Goal: Complete application form

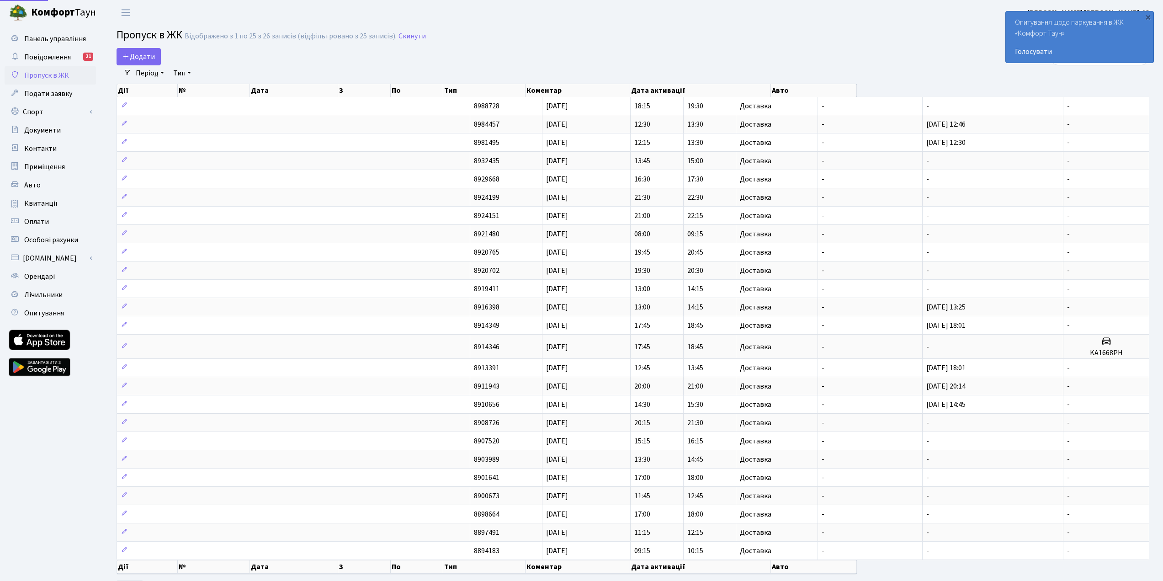
select select "25"
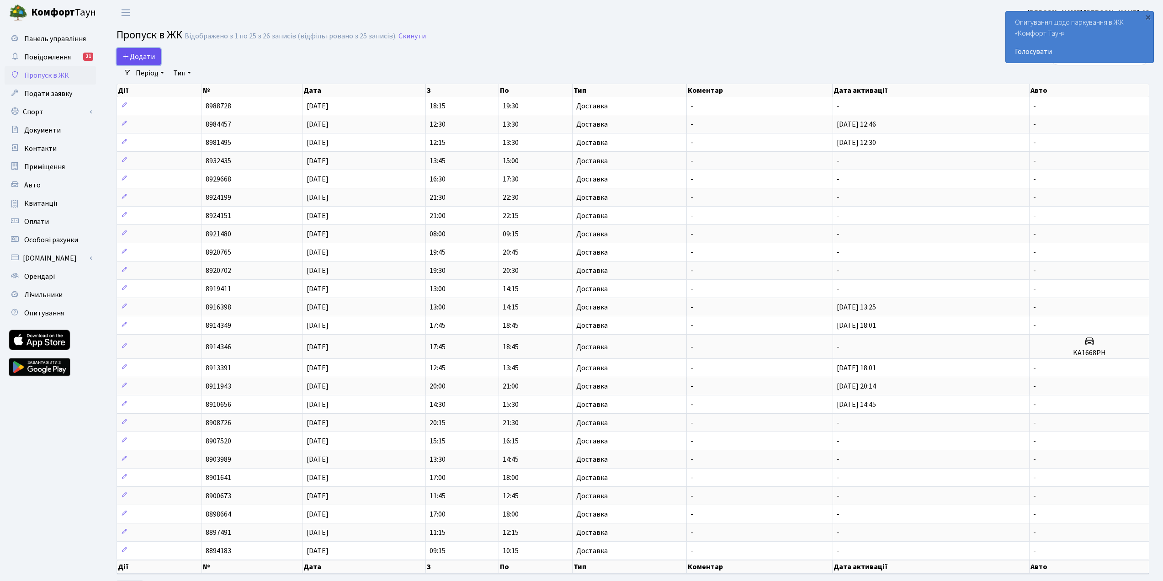
click at [142, 59] on span "Додати" at bounding box center [138, 57] width 32 height 10
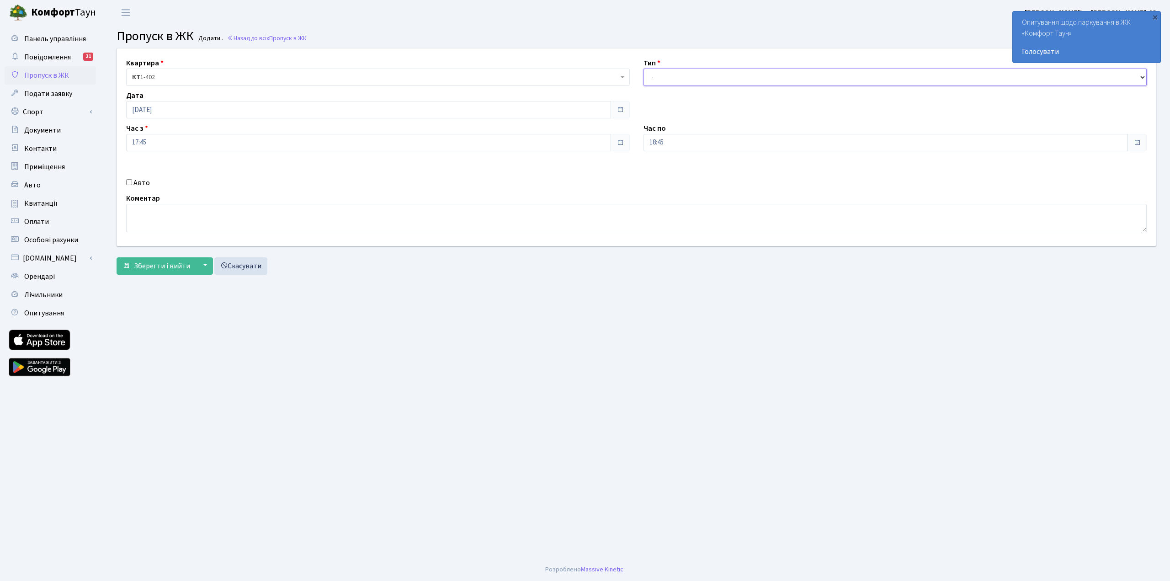
click at [695, 76] on select "- Доставка Таксі Гості Сервіс" at bounding box center [896, 77] width 504 height 17
select select "1"
click at [644, 69] on select "- Доставка Таксі Гості Сервіс" at bounding box center [896, 77] width 504 height 17
click at [175, 266] on span "Зберегти і вийти" at bounding box center [162, 266] width 56 height 10
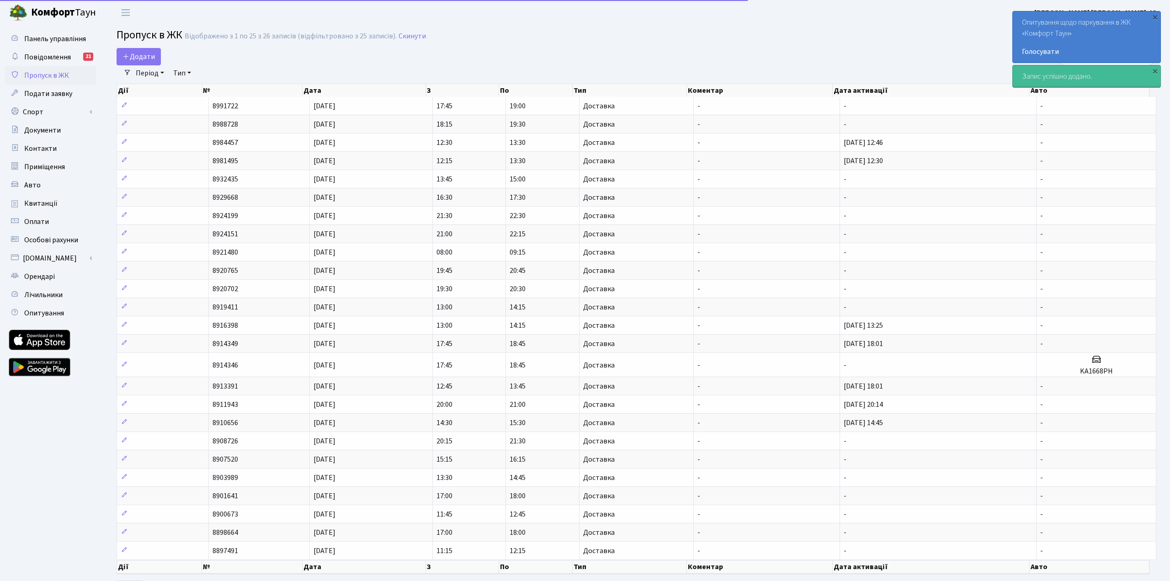
select select "25"
